Goal: Task Accomplishment & Management: Use online tool/utility

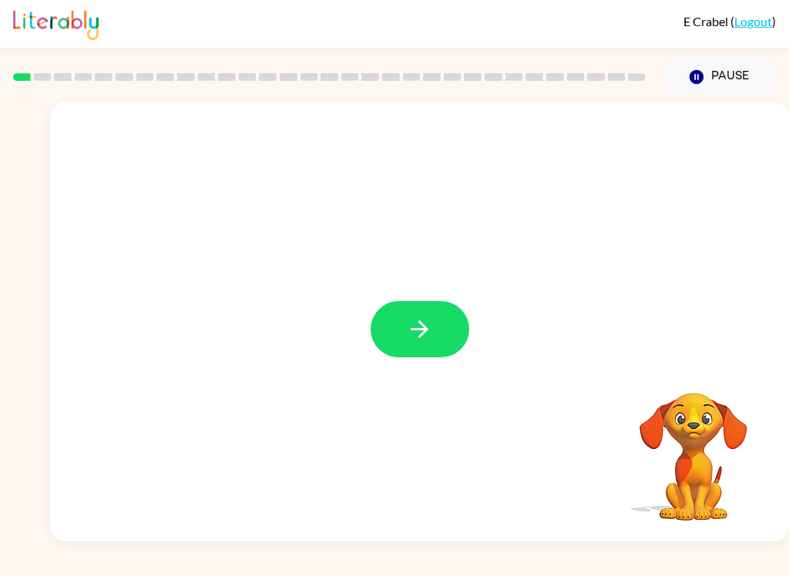
click at [451, 334] on button "button" at bounding box center [420, 329] width 99 height 56
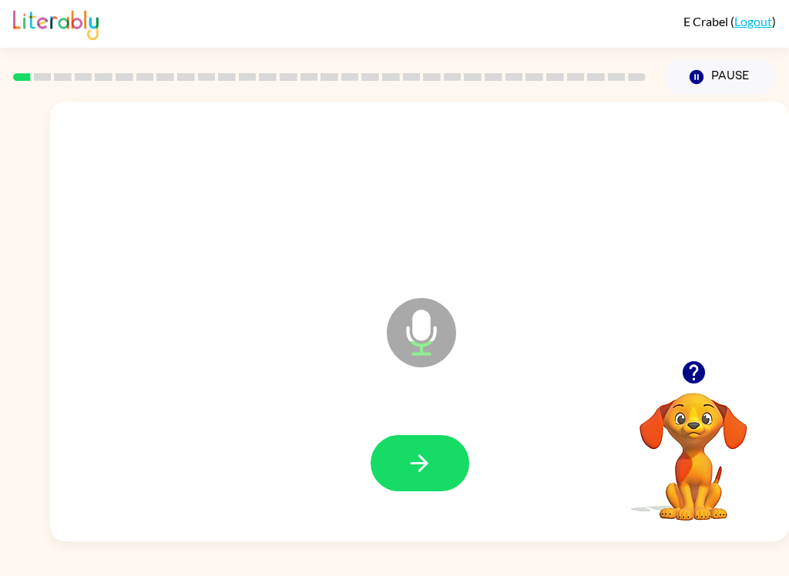
click at [416, 454] on icon "button" at bounding box center [419, 463] width 27 height 27
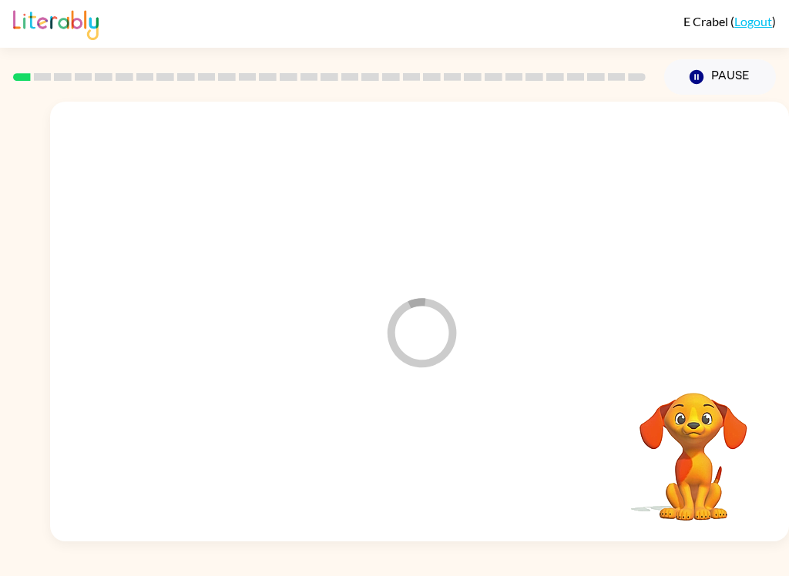
click at [133, 401] on div at bounding box center [419, 464] width 708 height 126
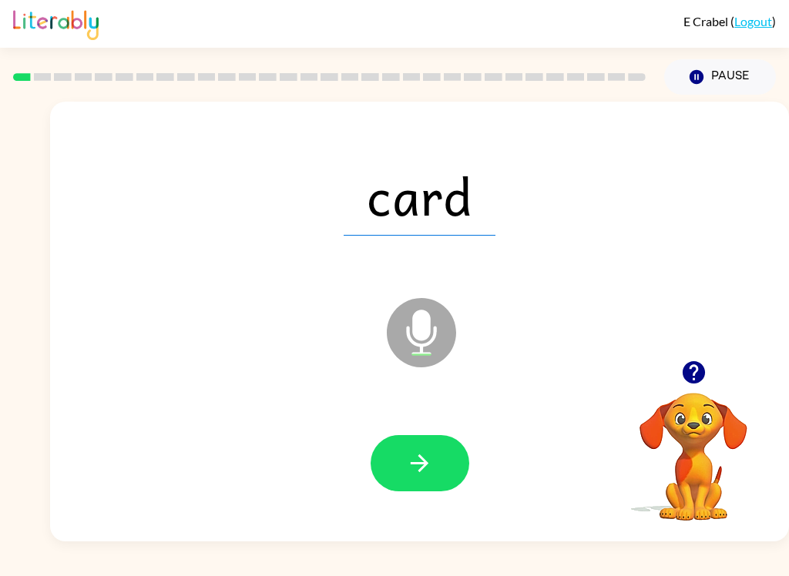
click at [418, 469] on icon "button" at bounding box center [419, 463] width 27 height 27
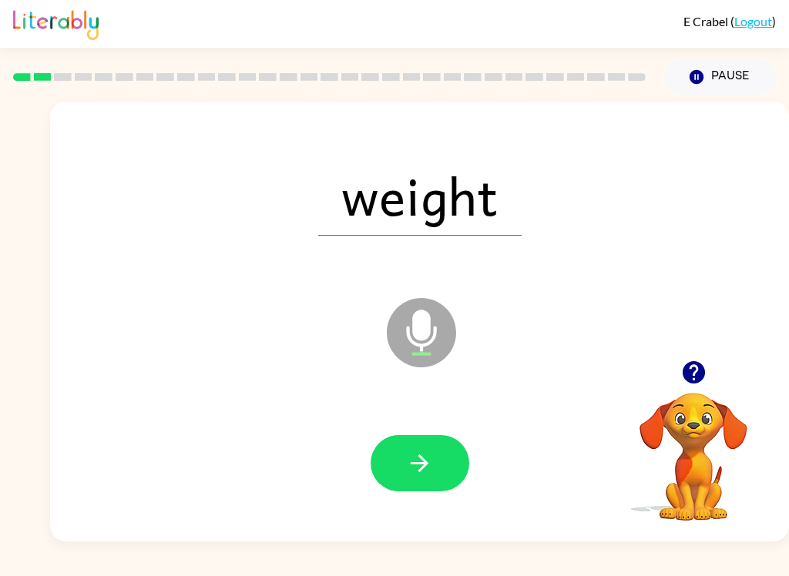
click at [445, 456] on button "button" at bounding box center [420, 463] width 99 height 56
click at [425, 465] on icon "button" at bounding box center [420, 464] width 18 height 18
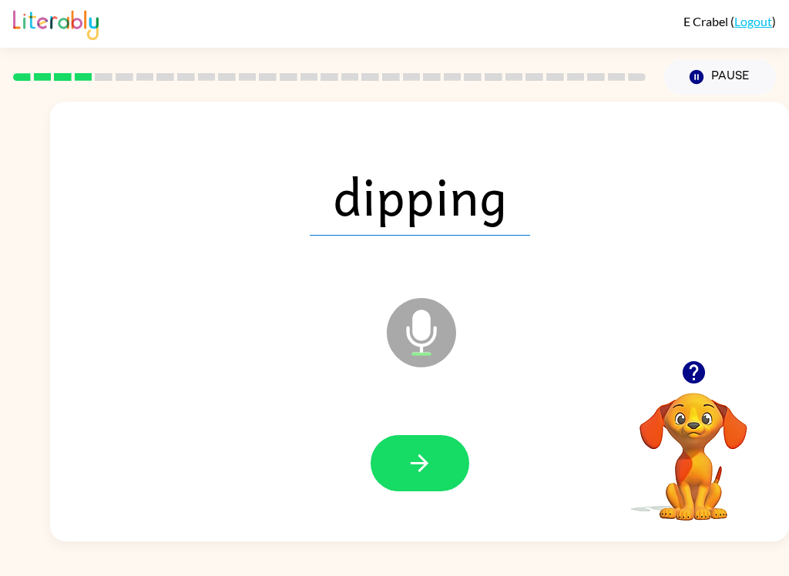
click at [428, 461] on icon "button" at bounding box center [419, 463] width 27 height 27
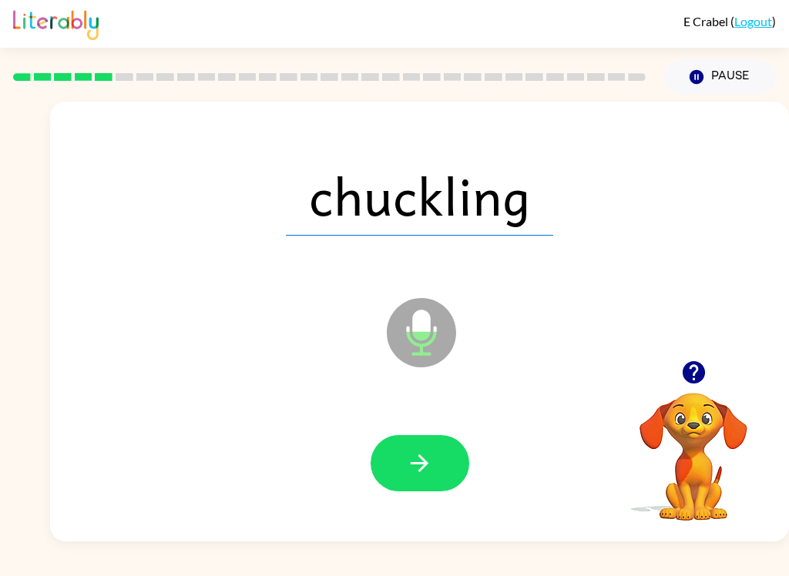
click at [434, 464] on button "button" at bounding box center [420, 463] width 99 height 56
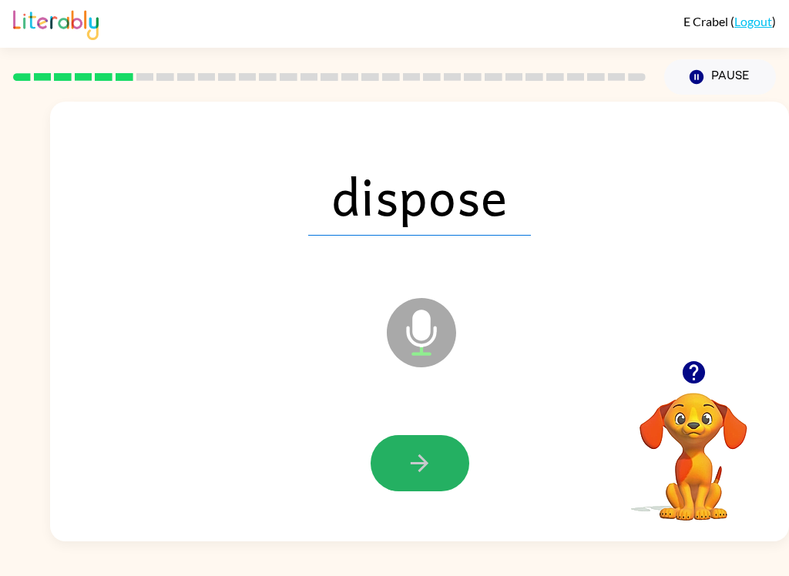
click at [426, 466] on icon "button" at bounding box center [420, 464] width 18 height 18
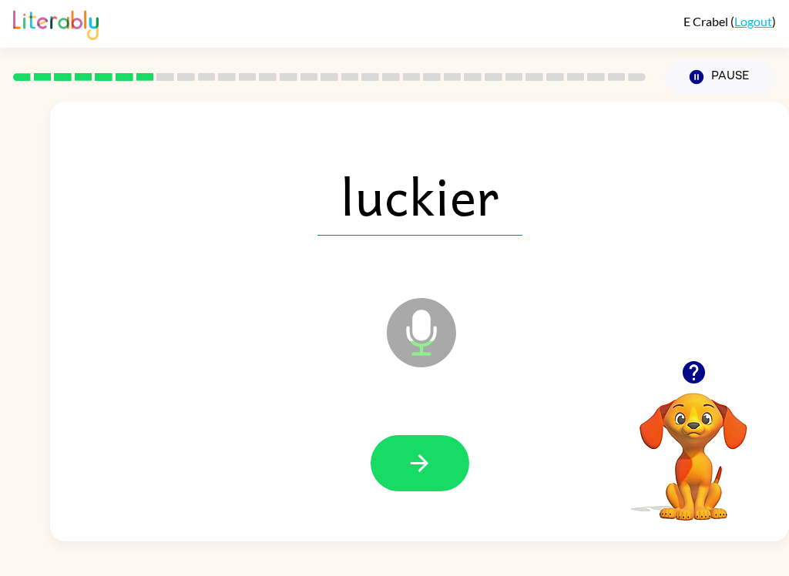
click at [434, 472] on button "button" at bounding box center [420, 463] width 99 height 56
click at [430, 461] on icon "button" at bounding box center [419, 463] width 27 height 27
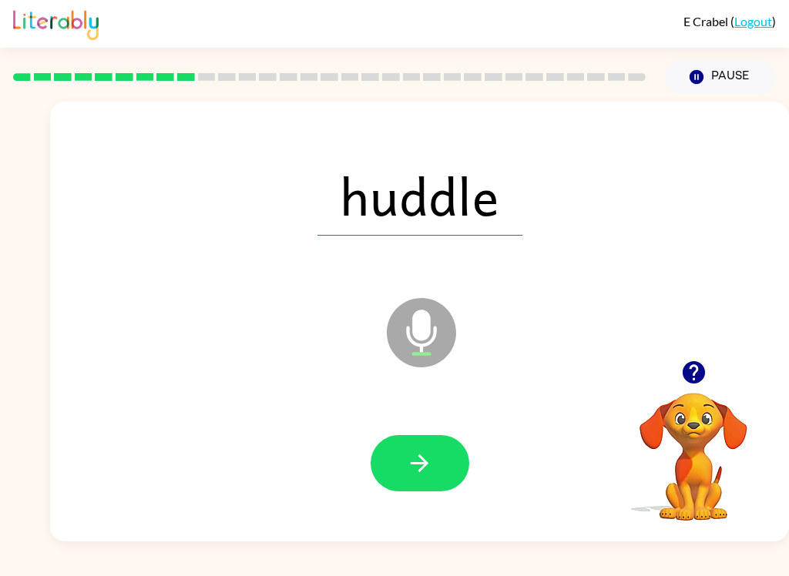
click at [440, 476] on button "button" at bounding box center [420, 463] width 99 height 56
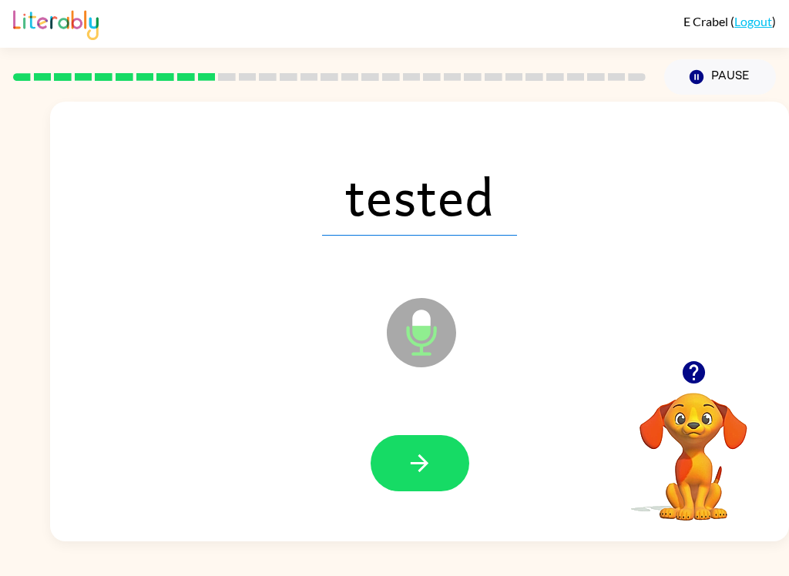
click at [432, 456] on icon "button" at bounding box center [419, 463] width 27 height 27
click at [429, 462] on icon "button" at bounding box center [419, 463] width 27 height 27
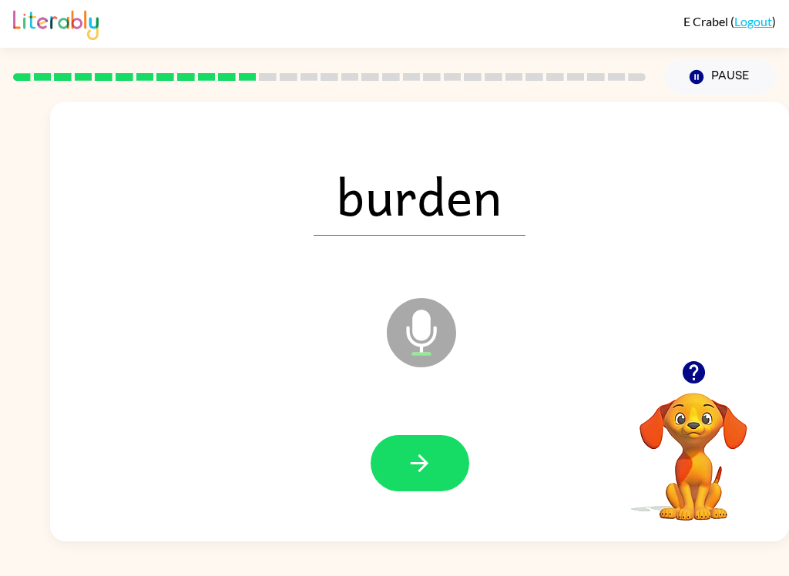
click at [430, 456] on icon "button" at bounding box center [419, 463] width 27 height 27
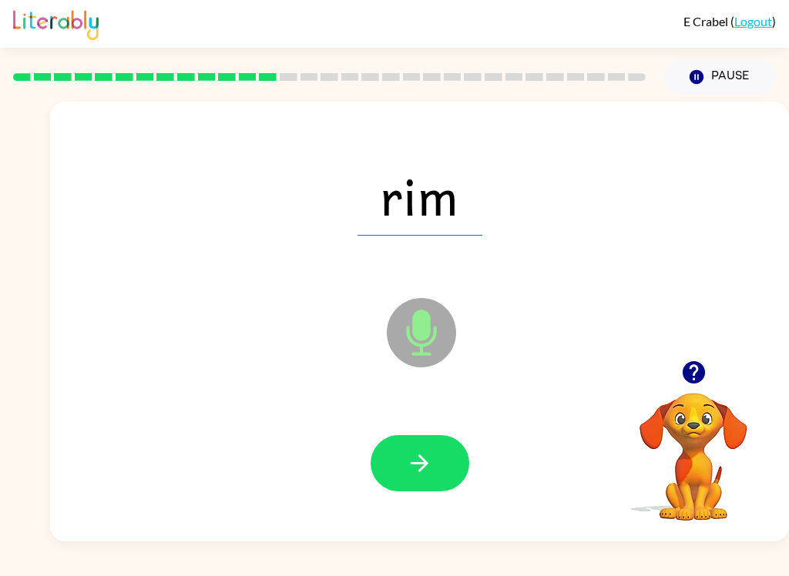
click at [420, 463] on icon "button" at bounding box center [420, 464] width 18 height 18
click at [435, 460] on button "button" at bounding box center [420, 463] width 99 height 56
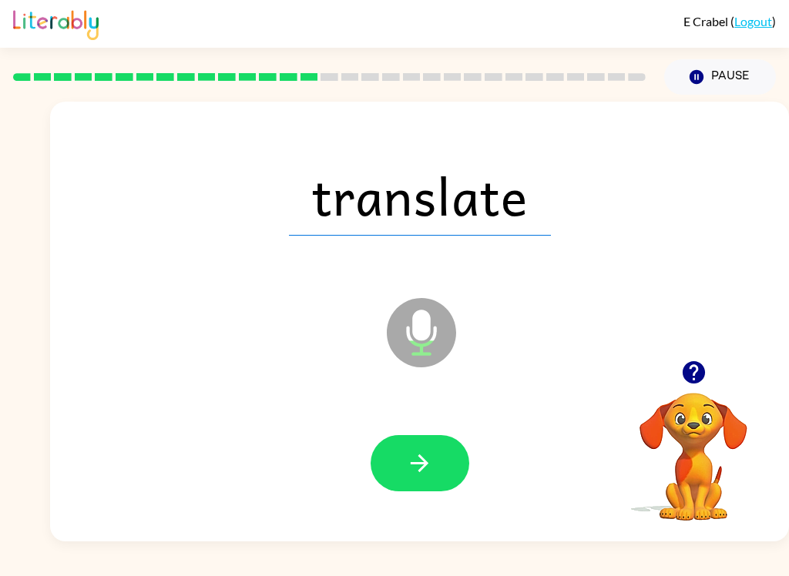
click at [406, 466] on icon "button" at bounding box center [419, 463] width 27 height 27
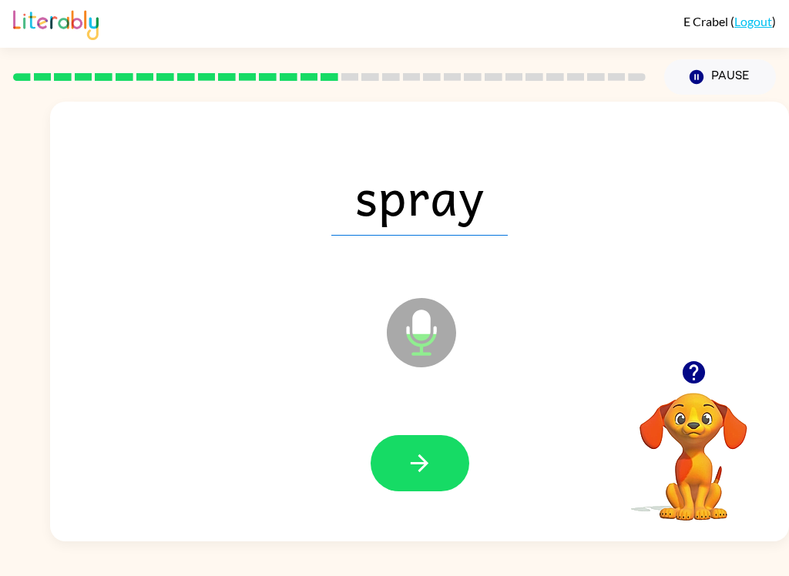
click at [408, 460] on icon "button" at bounding box center [419, 463] width 27 height 27
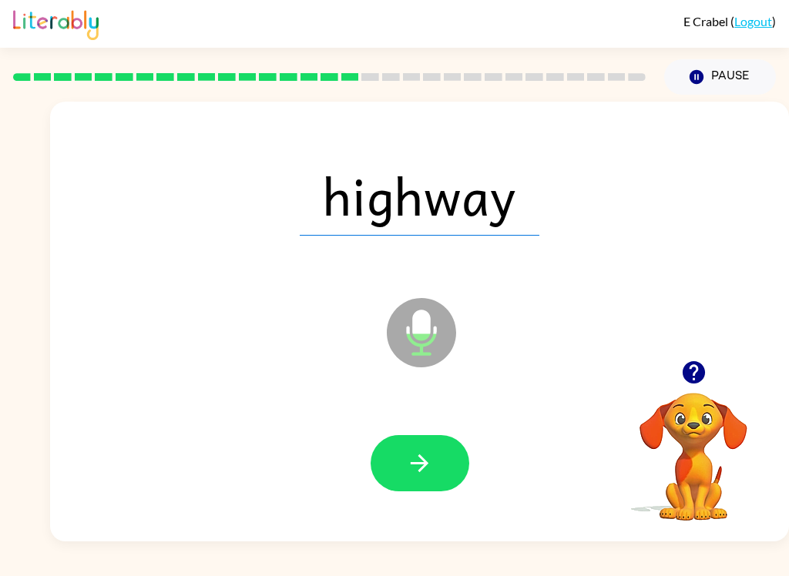
click at [433, 471] on button "button" at bounding box center [420, 463] width 99 height 56
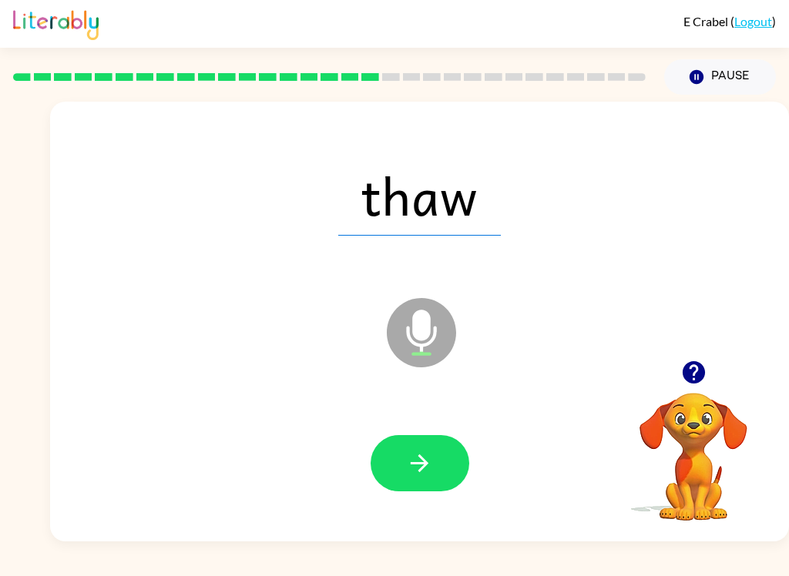
click at [415, 459] on icon "button" at bounding box center [419, 463] width 27 height 27
click at [402, 454] on button "button" at bounding box center [420, 463] width 99 height 56
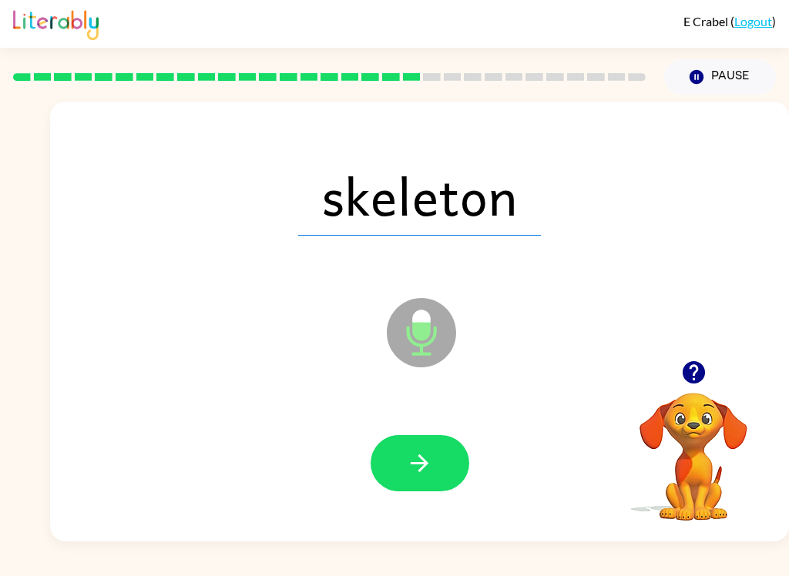
click at [409, 463] on icon "button" at bounding box center [419, 463] width 27 height 27
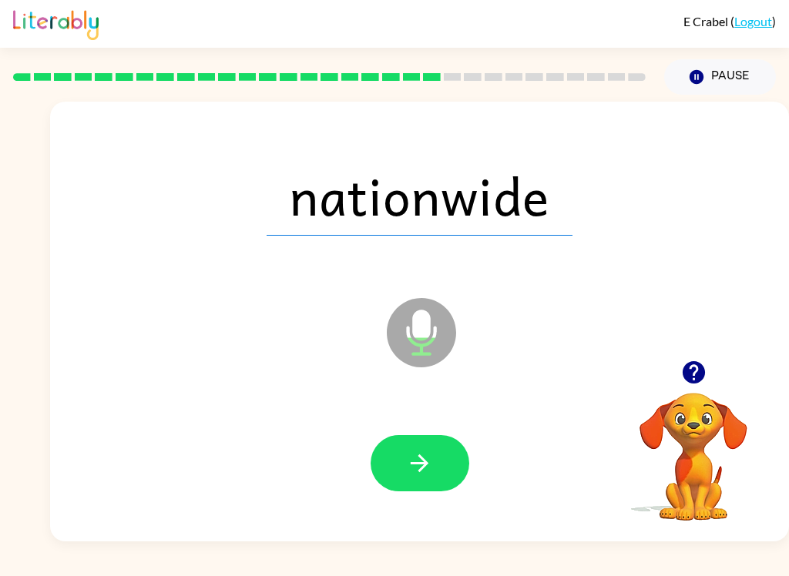
click at [404, 462] on button "button" at bounding box center [420, 463] width 99 height 56
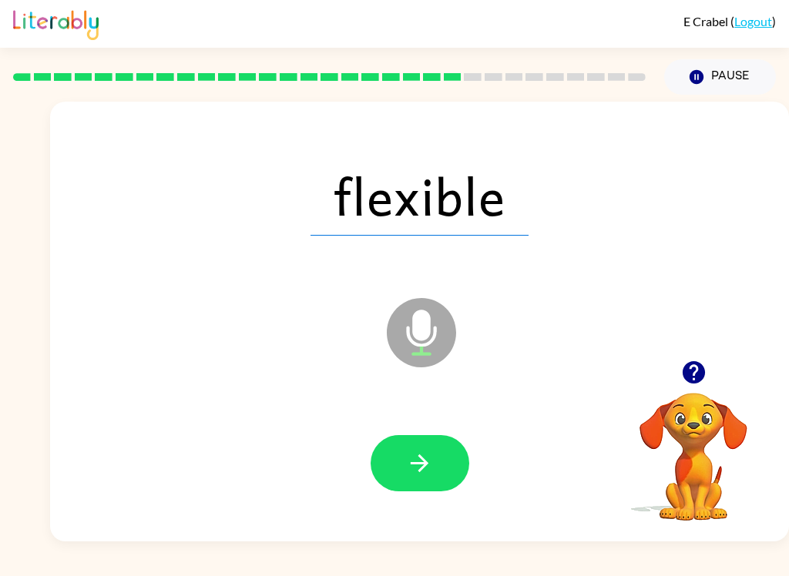
click at [414, 461] on icon "button" at bounding box center [419, 463] width 27 height 27
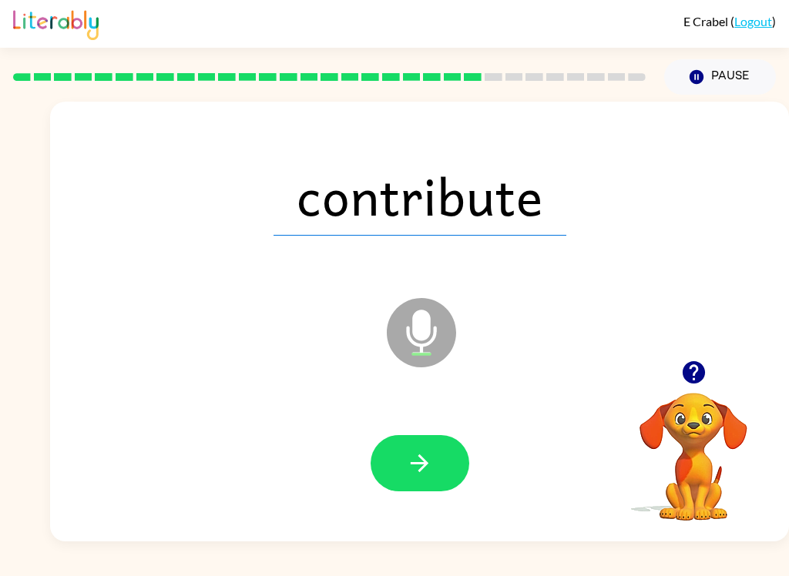
click at [409, 458] on icon "button" at bounding box center [419, 463] width 27 height 27
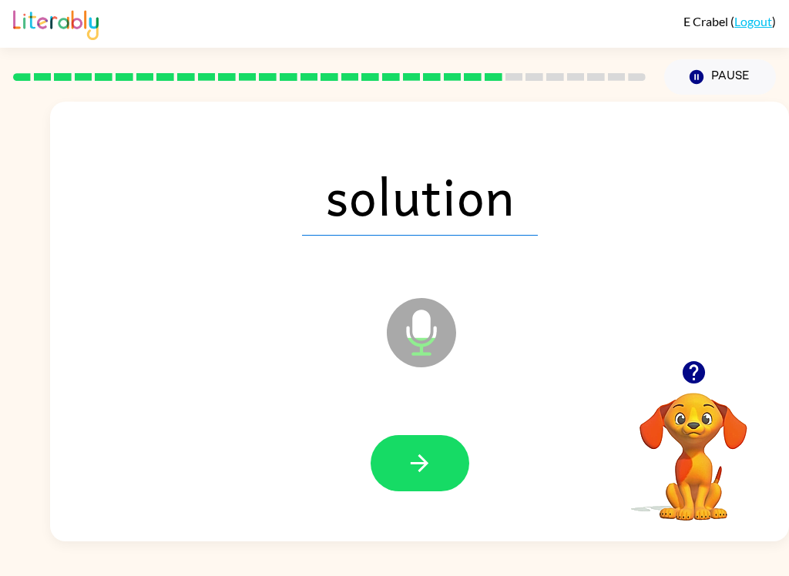
click at [420, 466] on icon "button" at bounding box center [419, 463] width 27 height 27
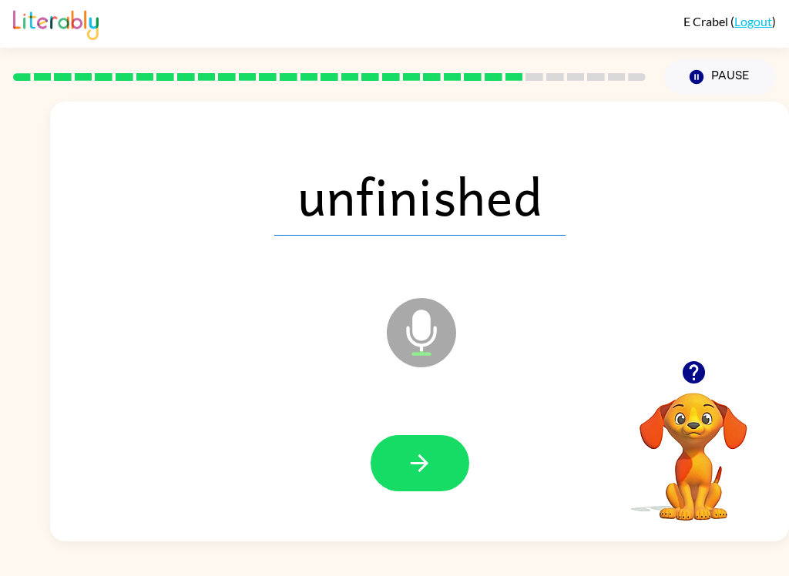
click at [434, 437] on button "button" at bounding box center [420, 463] width 99 height 56
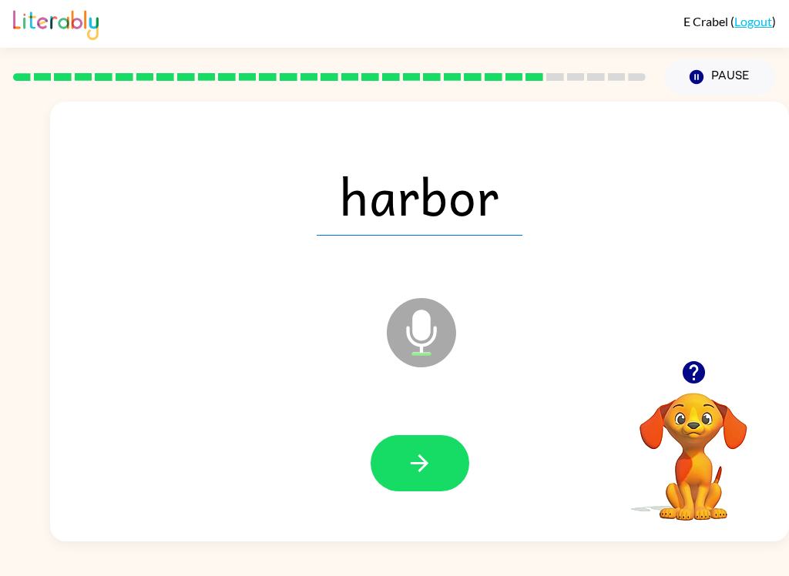
click at [433, 461] on button "button" at bounding box center [420, 463] width 99 height 56
click at [414, 458] on icon "button" at bounding box center [419, 463] width 27 height 27
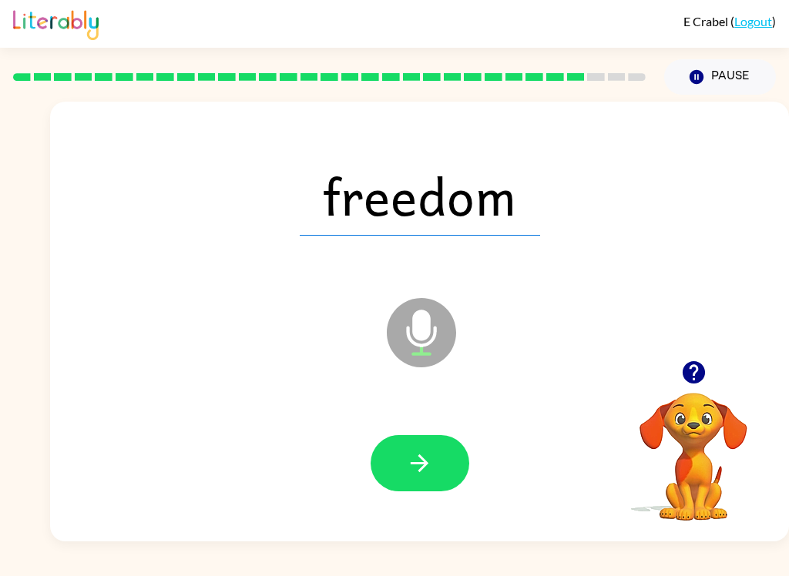
click at [432, 462] on icon "button" at bounding box center [419, 463] width 27 height 27
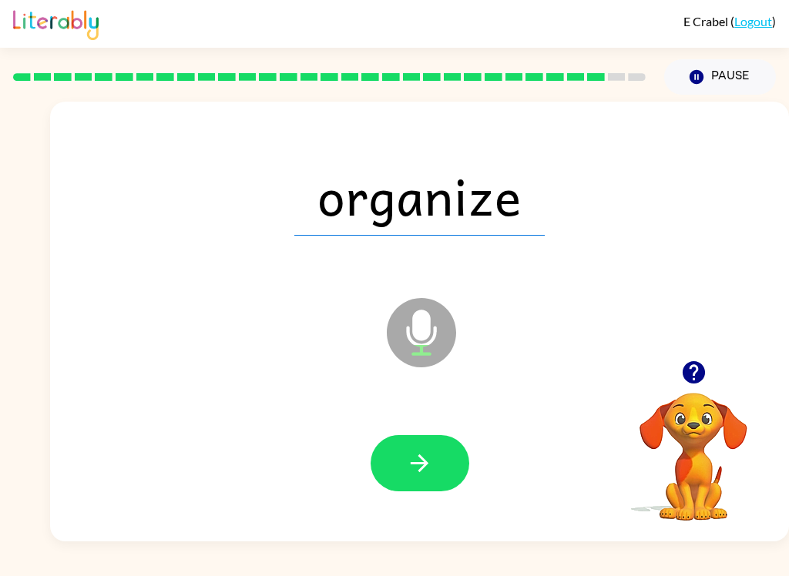
click at [436, 459] on button "button" at bounding box center [420, 463] width 99 height 56
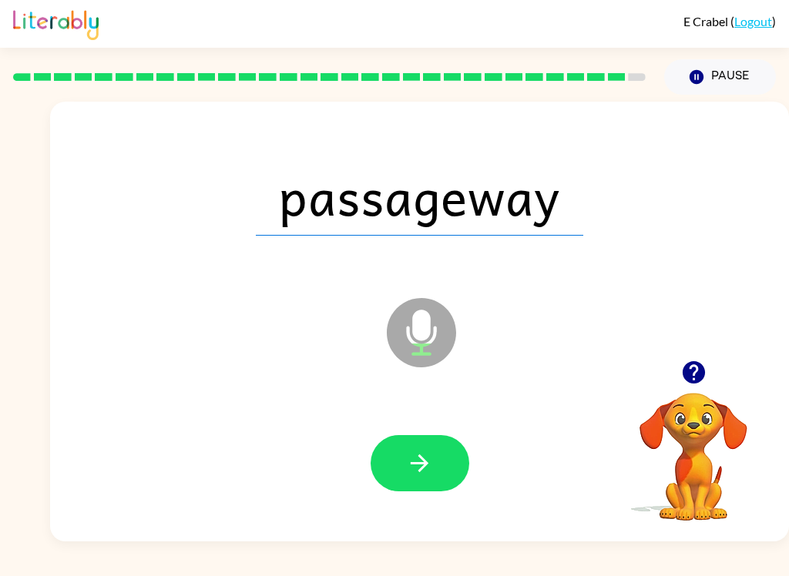
click at [418, 455] on icon "button" at bounding box center [419, 463] width 27 height 27
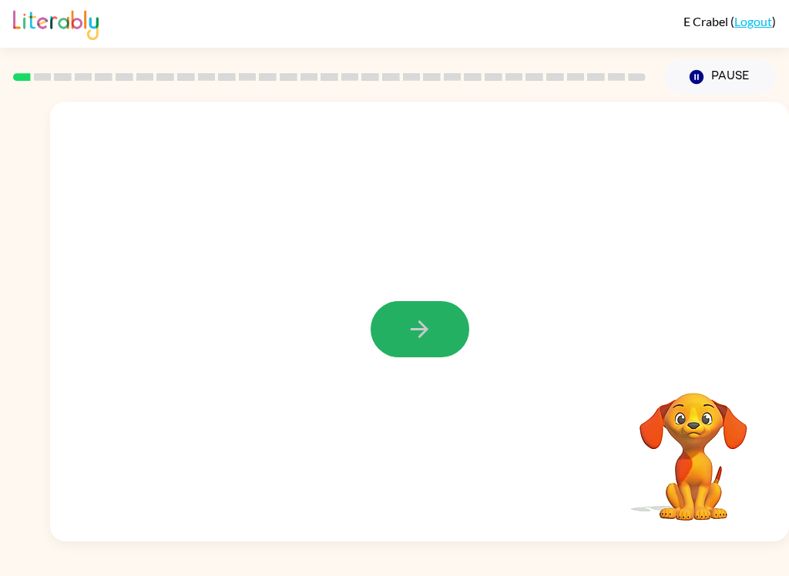
click at [404, 333] on button "button" at bounding box center [420, 329] width 99 height 56
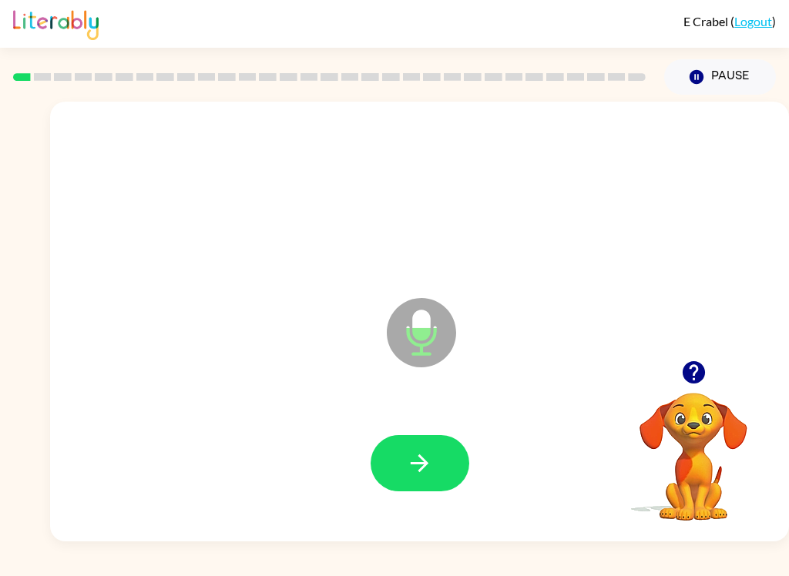
click at [400, 452] on button "button" at bounding box center [420, 463] width 99 height 56
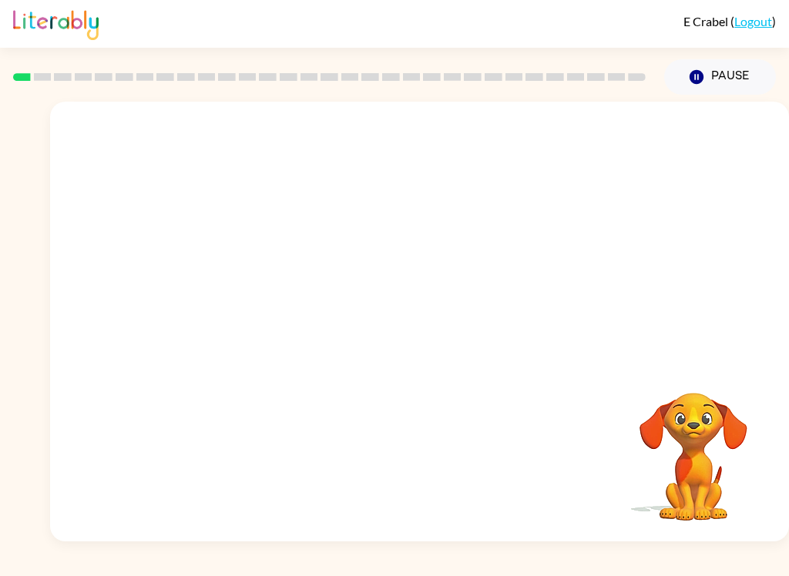
click at [409, 570] on div "E Crabel ( Logout ) Pause Pause Your browser must support playing .mp4 files to…" at bounding box center [394, 288] width 789 height 576
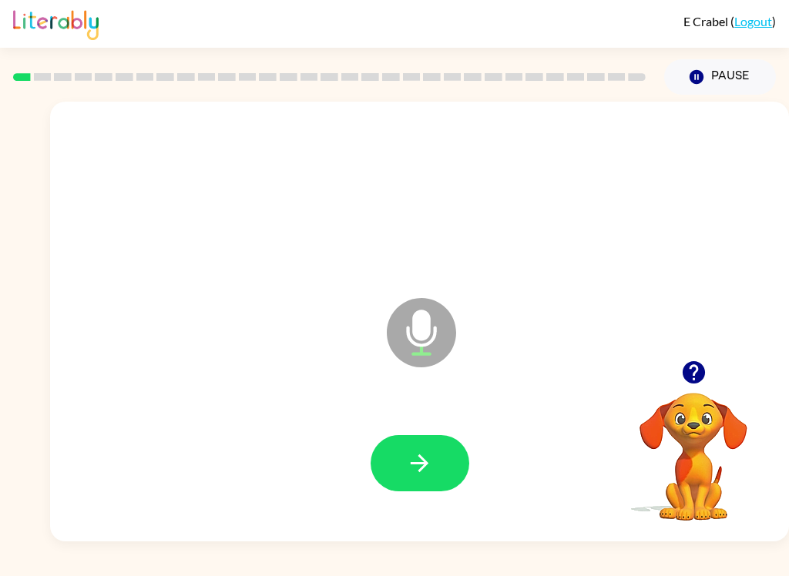
click at [430, 455] on icon "button" at bounding box center [419, 463] width 27 height 27
click at [424, 464] on icon "button" at bounding box center [420, 464] width 18 height 18
click at [418, 452] on icon "button" at bounding box center [419, 463] width 27 height 27
click at [422, 459] on icon "button" at bounding box center [420, 464] width 18 height 18
click at [412, 454] on icon "button" at bounding box center [419, 463] width 27 height 27
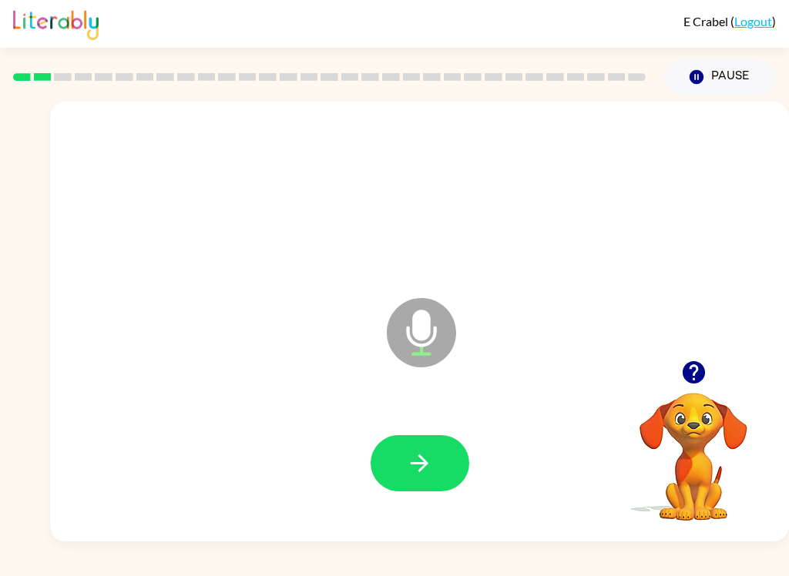
click at [430, 451] on icon "button" at bounding box center [419, 463] width 27 height 27
click at [419, 460] on icon "button" at bounding box center [419, 463] width 27 height 27
click at [419, 458] on icon "button" at bounding box center [419, 463] width 27 height 27
click at [408, 454] on icon "button" at bounding box center [419, 463] width 27 height 27
click at [444, 465] on button "button" at bounding box center [420, 463] width 99 height 56
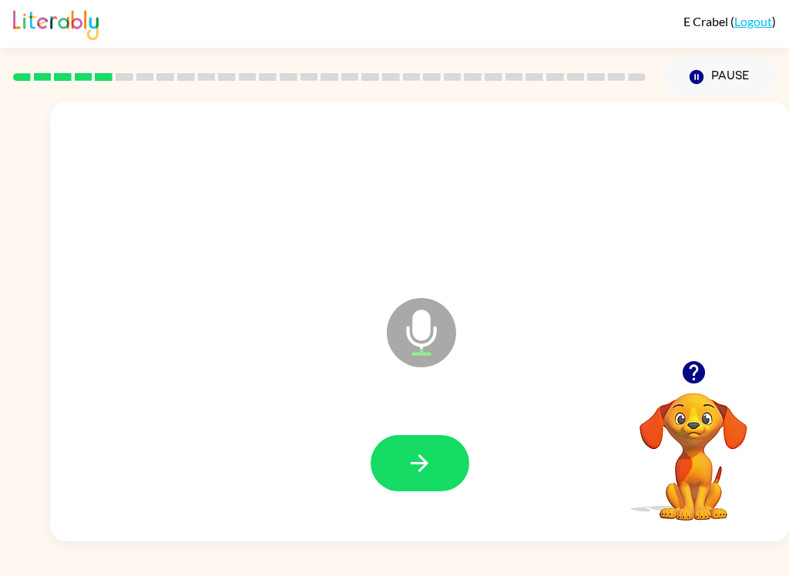
click at [426, 488] on button "button" at bounding box center [420, 463] width 99 height 56
click at [440, 465] on button "button" at bounding box center [420, 463] width 99 height 56
click at [430, 477] on icon "button" at bounding box center [419, 463] width 27 height 27
click at [429, 460] on icon "button" at bounding box center [419, 463] width 27 height 27
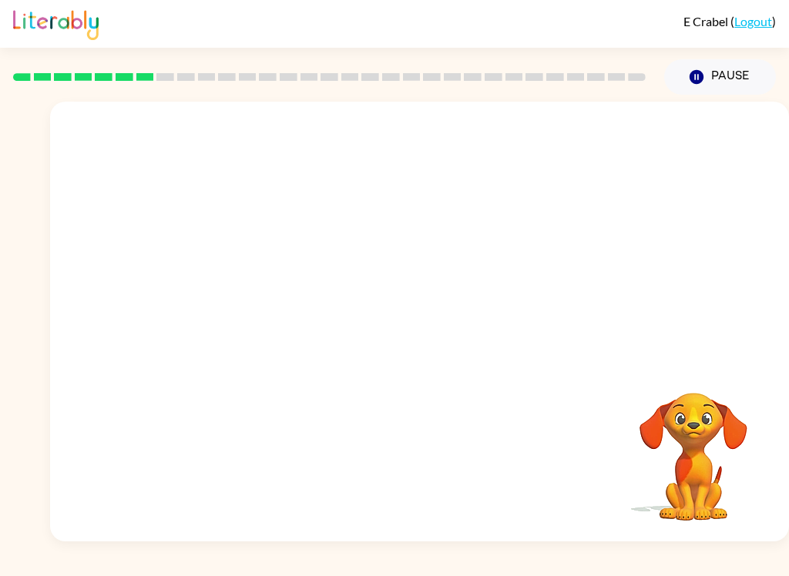
click at [515, 570] on div "E Crabel ( Logout ) Pause Pause Your browser must support playing .mp4 files to…" at bounding box center [394, 288] width 789 height 576
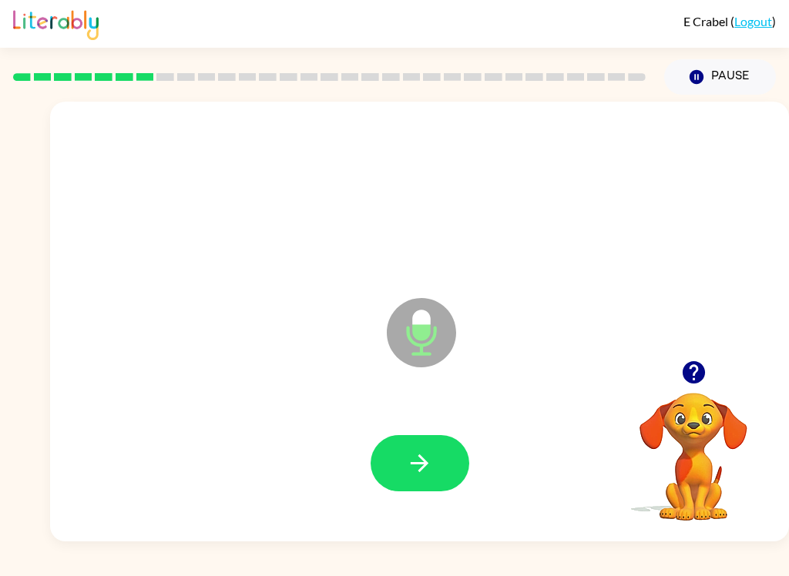
click at [427, 465] on icon "button" at bounding box center [420, 464] width 18 height 18
click at [441, 468] on button "button" at bounding box center [420, 463] width 99 height 56
click at [414, 447] on button "button" at bounding box center [420, 463] width 99 height 56
click at [424, 458] on icon "button" at bounding box center [419, 463] width 27 height 27
click at [418, 467] on icon "button" at bounding box center [419, 463] width 27 height 27
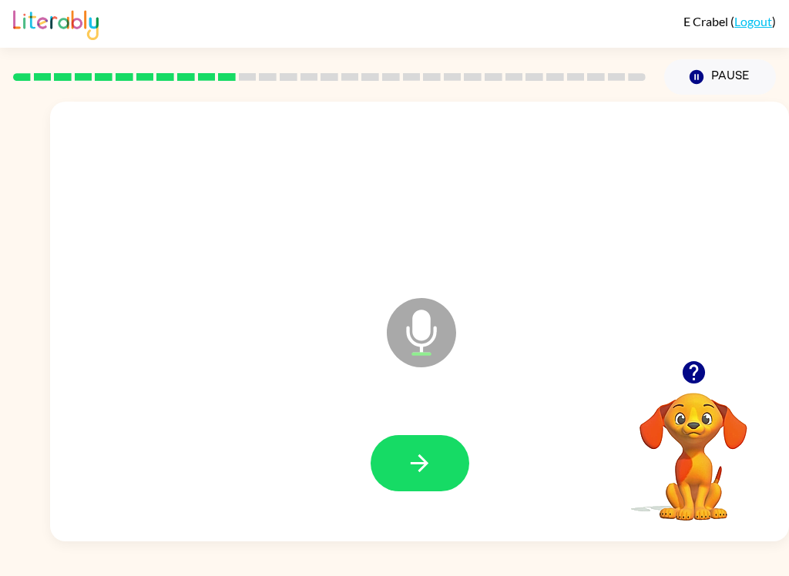
click at [440, 468] on button "button" at bounding box center [420, 463] width 99 height 56
click at [674, 369] on button "button" at bounding box center [693, 372] width 39 height 39
click at [407, 455] on icon "button" at bounding box center [419, 463] width 27 height 27
click at [428, 462] on icon "button" at bounding box center [419, 463] width 27 height 27
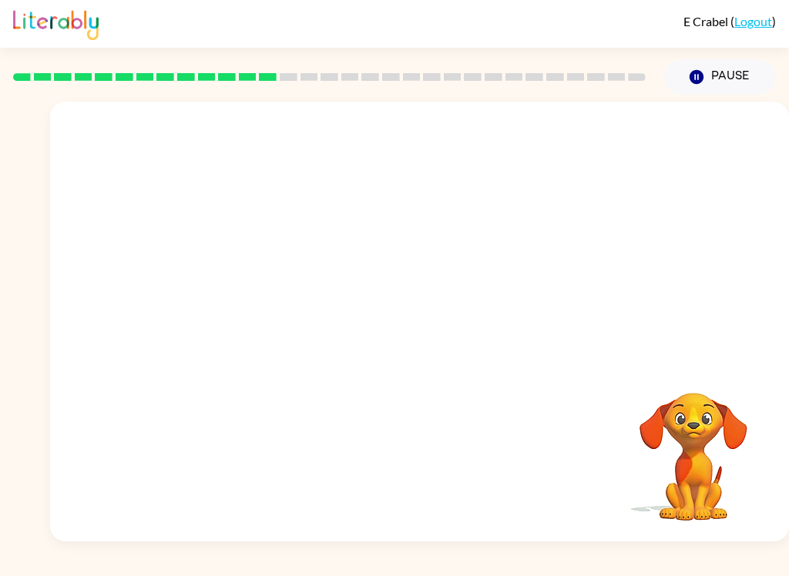
click at [42, 545] on div "E Crabel ( Logout ) Pause Pause Your browser must support playing .mp4 files to…" at bounding box center [394, 288] width 789 height 576
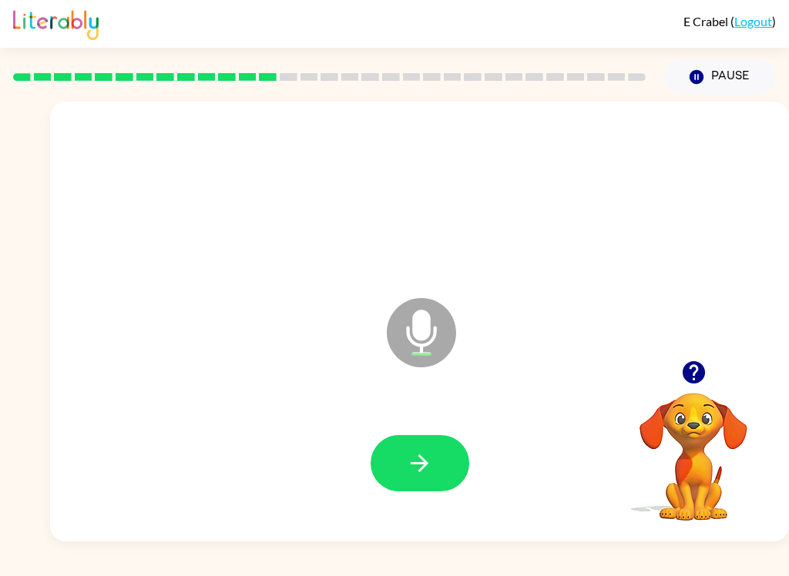
click at [424, 469] on icon "button" at bounding box center [419, 463] width 27 height 27
click at [433, 478] on button "button" at bounding box center [420, 463] width 99 height 56
click at [406, 463] on icon "button" at bounding box center [419, 463] width 27 height 27
click at [418, 438] on button "button" at bounding box center [420, 463] width 99 height 56
click at [424, 479] on button "button" at bounding box center [420, 463] width 99 height 56
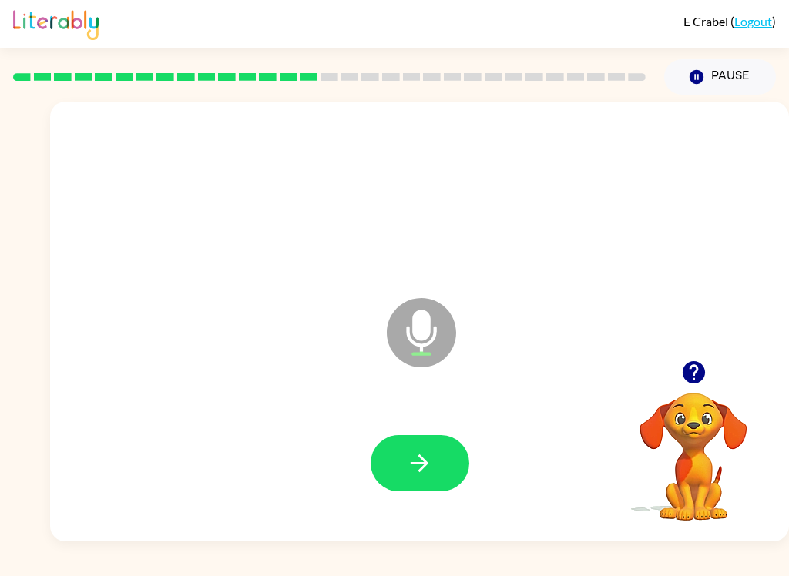
click at [404, 461] on button "button" at bounding box center [420, 463] width 99 height 56
click at [391, 455] on button "button" at bounding box center [420, 463] width 99 height 56
click at [422, 457] on icon "button" at bounding box center [419, 463] width 27 height 27
click at [693, 371] on icon "button" at bounding box center [693, 372] width 22 height 22
click at [421, 459] on icon "button" at bounding box center [419, 463] width 27 height 27
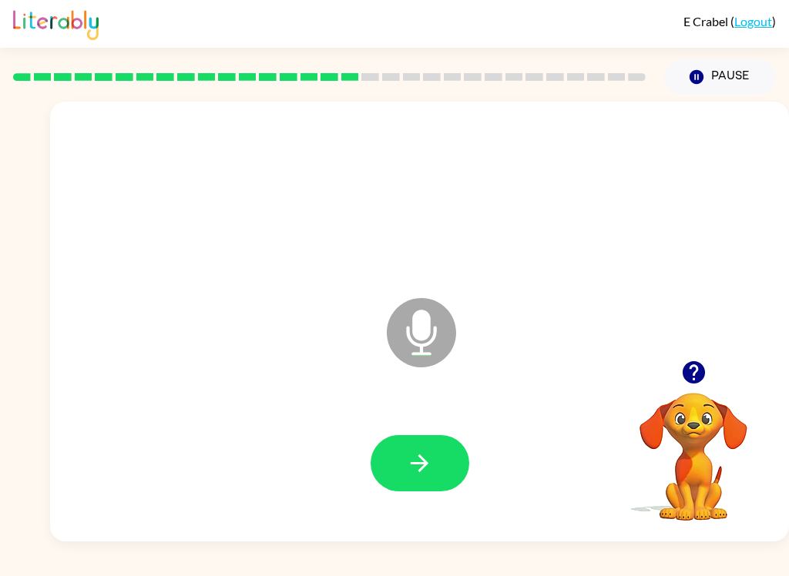
click at [430, 464] on icon "button" at bounding box center [419, 463] width 27 height 27
click at [426, 463] on icon "button" at bounding box center [420, 464] width 18 height 18
click at [428, 462] on icon "button" at bounding box center [419, 463] width 27 height 27
click at [439, 464] on button "button" at bounding box center [420, 463] width 99 height 56
click at [431, 461] on icon "button" at bounding box center [419, 463] width 27 height 27
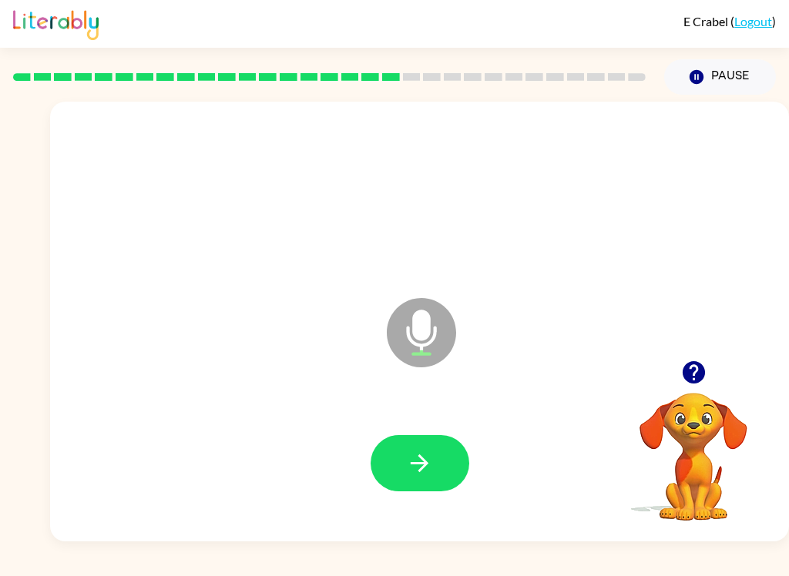
click at [408, 469] on icon "button" at bounding box center [419, 463] width 27 height 27
click at [430, 467] on icon "button" at bounding box center [419, 463] width 27 height 27
click at [430, 463] on icon "button" at bounding box center [419, 463] width 27 height 27
click at [426, 463] on icon "button" at bounding box center [420, 464] width 18 height 18
click at [427, 461] on icon "button" at bounding box center [419, 463] width 27 height 27
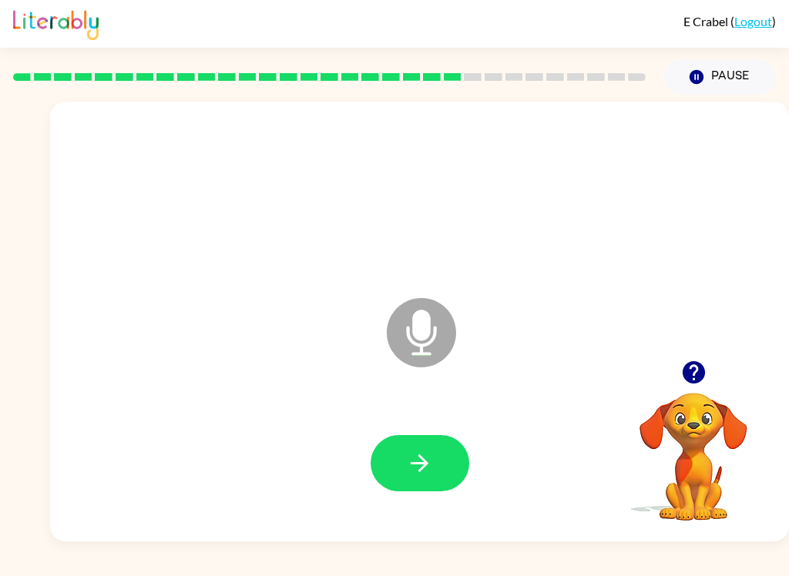
click at [421, 464] on icon "button" at bounding box center [420, 464] width 18 height 18
click at [401, 467] on button "button" at bounding box center [420, 463] width 99 height 56
click at [432, 463] on icon "button" at bounding box center [419, 463] width 27 height 27
click at [410, 461] on icon "button" at bounding box center [419, 463] width 27 height 27
click at [426, 458] on icon "button" at bounding box center [419, 463] width 27 height 27
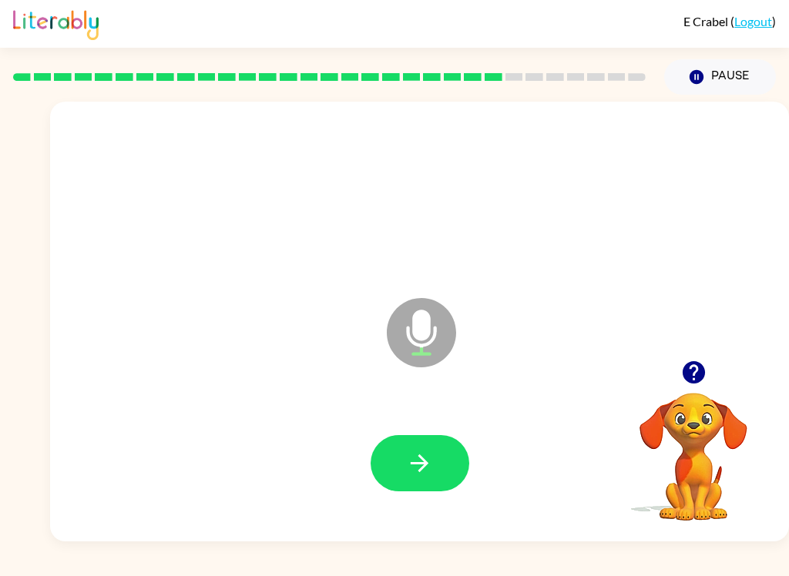
click at [415, 451] on icon "button" at bounding box center [419, 463] width 27 height 27
click at [424, 458] on icon "button" at bounding box center [419, 463] width 27 height 27
click at [424, 459] on icon "button" at bounding box center [419, 463] width 27 height 27
click at [429, 465] on icon "button" at bounding box center [419, 463] width 27 height 27
click at [426, 462] on icon "button" at bounding box center [420, 464] width 18 height 18
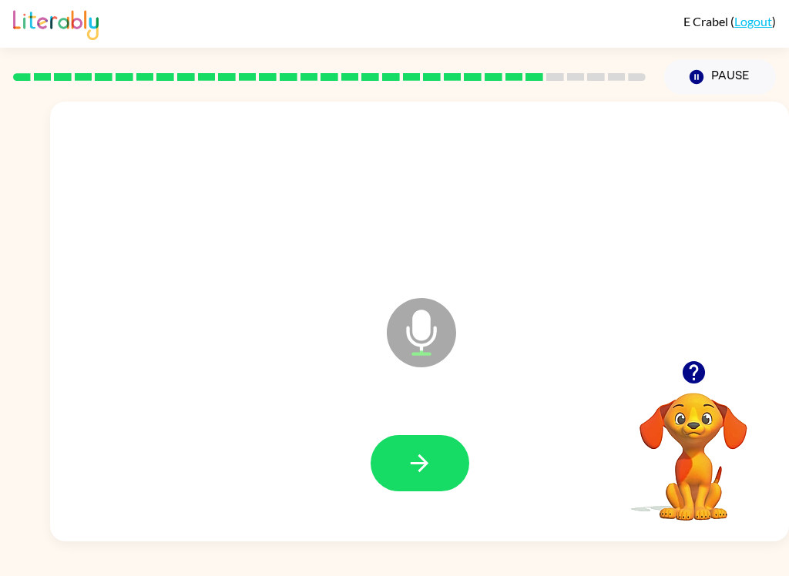
click at [418, 455] on icon "button" at bounding box center [419, 463] width 27 height 27
click at [409, 466] on icon "button" at bounding box center [419, 463] width 27 height 27
click at [403, 474] on button "button" at bounding box center [420, 463] width 99 height 56
click at [409, 466] on icon "button" at bounding box center [419, 463] width 27 height 27
click at [422, 466] on icon "button" at bounding box center [419, 463] width 27 height 27
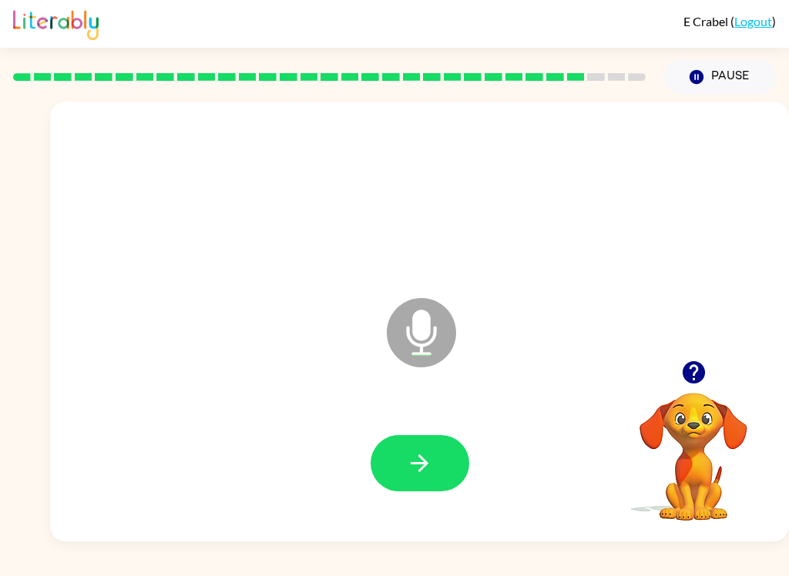
click at [409, 457] on icon "button" at bounding box center [419, 463] width 27 height 27
click at [431, 457] on icon "button" at bounding box center [419, 463] width 27 height 27
click at [404, 468] on button "button" at bounding box center [420, 463] width 99 height 56
click at [414, 451] on icon "button" at bounding box center [419, 463] width 27 height 27
click at [422, 461] on icon "button" at bounding box center [419, 463] width 27 height 27
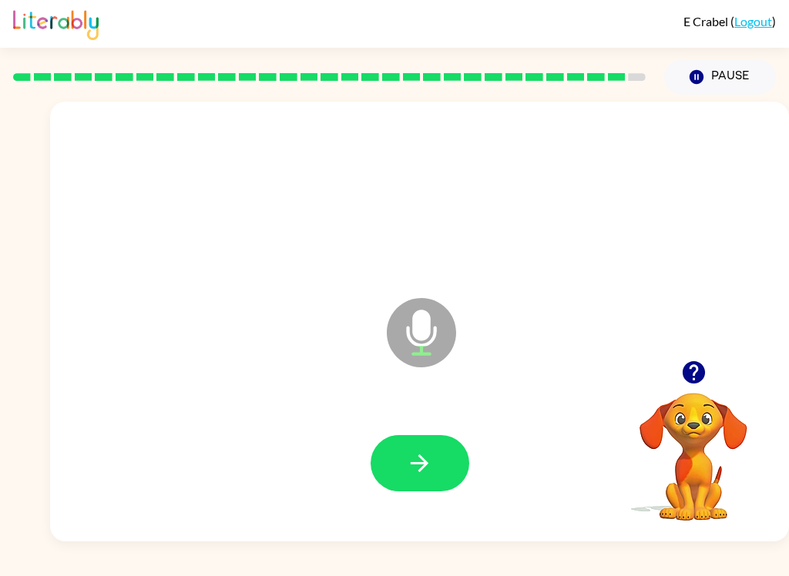
click at [415, 461] on icon "button" at bounding box center [419, 463] width 27 height 27
